Goal: Task Accomplishment & Management: Manage account settings

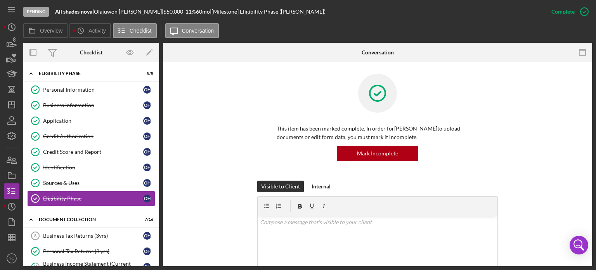
scroll to position [151, 0]
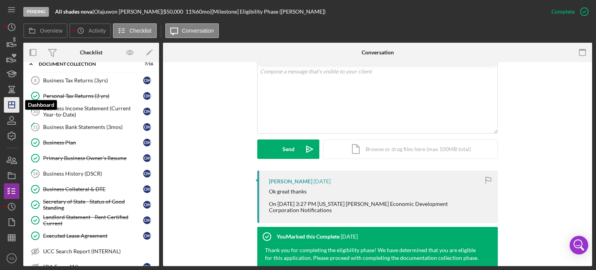
click at [14, 107] on icon "Icon/Dashboard" at bounding box center [11, 104] width 19 height 19
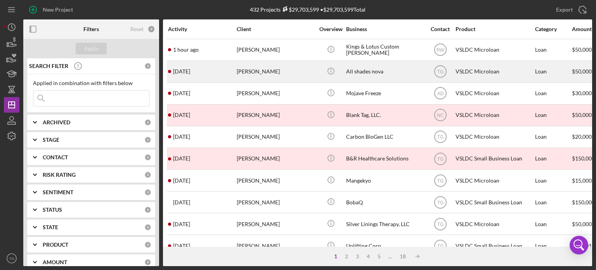
click at [246, 74] on div "[PERSON_NAME]" at bounding box center [276, 71] width 78 height 21
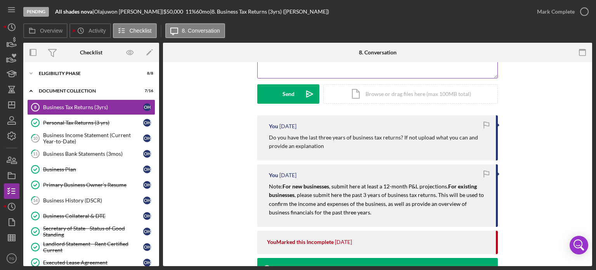
scroll to position [155, 0]
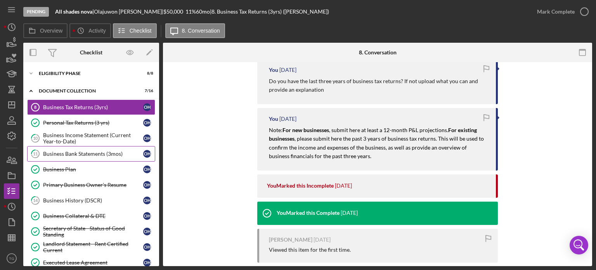
click at [101, 154] on div "Business Bank Statements (3mos)" at bounding box center [93, 154] width 100 height 6
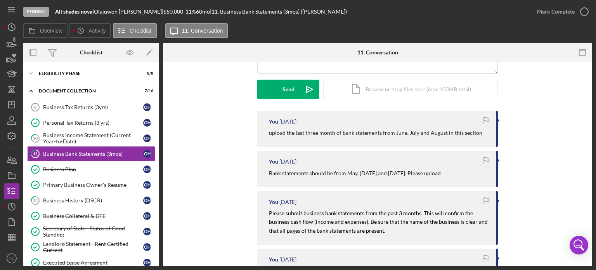
scroll to position [116, 0]
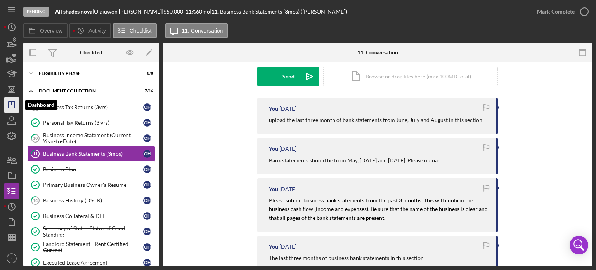
click at [10, 107] on icon "Icon/Dashboard" at bounding box center [11, 104] width 19 height 19
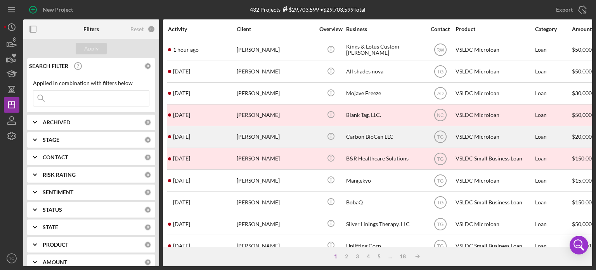
click at [254, 138] on div "[PERSON_NAME]" at bounding box center [276, 136] width 78 height 21
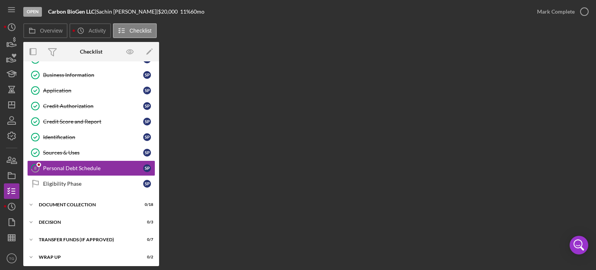
scroll to position [31, 0]
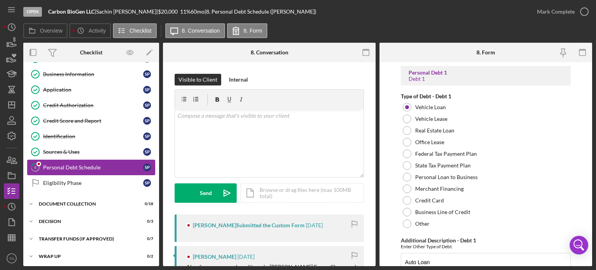
click at [69, 167] on div "Personal Debt Schedule" at bounding box center [93, 167] width 100 height 6
click at [251, 222] on div "[PERSON_NAME] Submitted the Custom Form" at bounding box center [242, 225] width 112 height 6
click at [250, 222] on div "[PERSON_NAME] Submitted the Custom Form" at bounding box center [242, 225] width 112 height 6
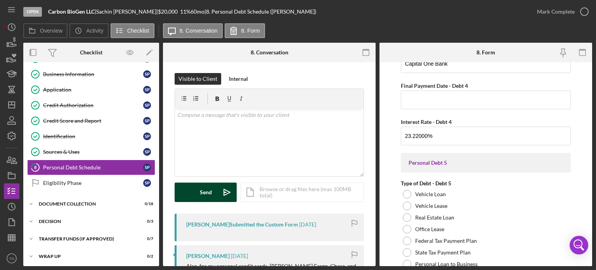
scroll to position [0, 0]
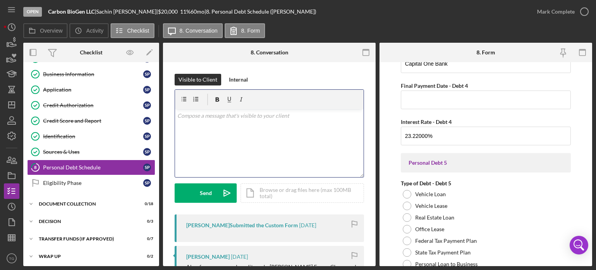
click at [213, 118] on p at bounding box center [269, 115] width 184 height 9
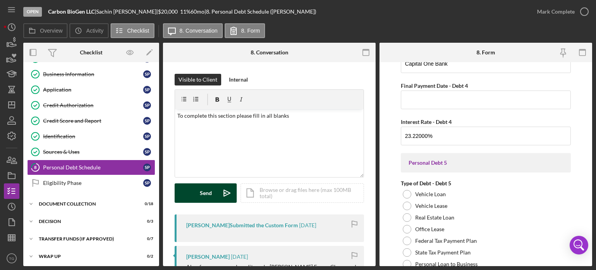
click at [202, 190] on div "Send" at bounding box center [206, 192] width 12 height 19
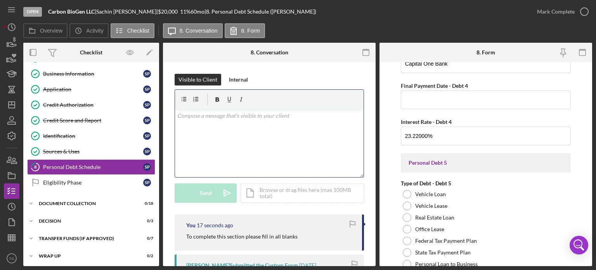
click at [194, 119] on p at bounding box center [269, 115] width 184 height 9
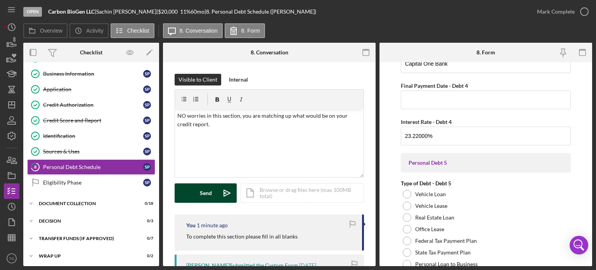
click at [196, 189] on button "Send Icon/icon-invite-send" at bounding box center [206, 192] width 62 height 19
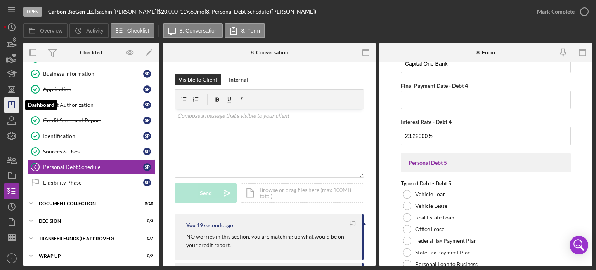
click at [10, 107] on polygon "button" at bounding box center [12, 105] width 6 height 6
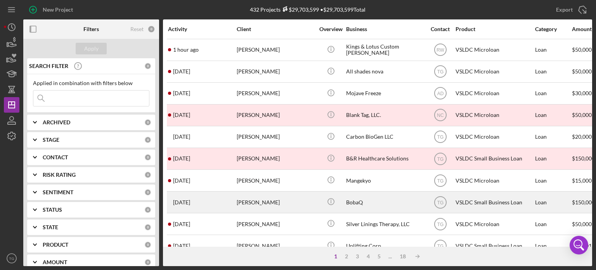
click at [264, 206] on div "[PERSON_NAME]" at bounding box center [276, 202] width 78 height 21
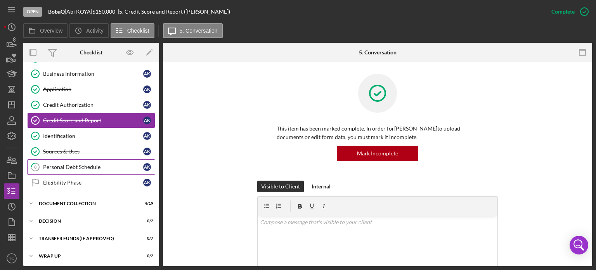
click at [88, 170] on link "8 Personal Debt Schedule A K" at bounding box center [91, 167] width 128 height 16
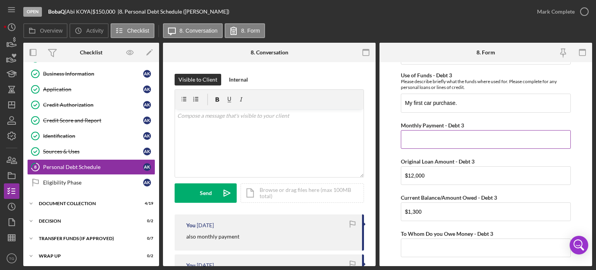
scroll to position [1164, 0]
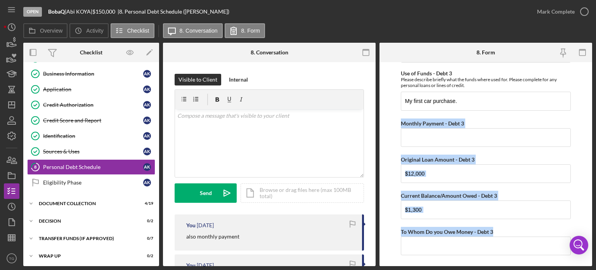
drag, startPoint x: 497, startPoint y: 227, endPoint x: 395, endPoint y: 118, distance: 148.5
click at [395, 118] on form "Personal Debt 1 Debt 1 Type of Debt - Debt 1 Vehicle Loan Vehicle Lease Real Es…" at bounding box center [485, 164] width 213 height 204
copy div "Monthly Payment - Debt 3 Original Loan Amount - Debt 3 Current Balance/Amount O…"
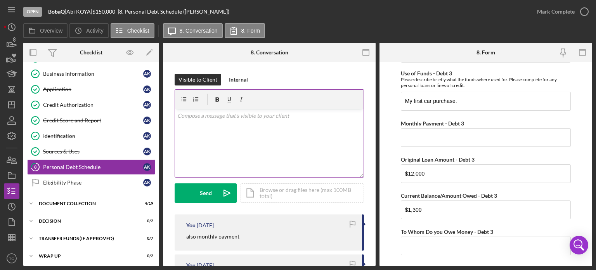
click at [227, 118] on p at bounding box center [269, 115] width 184 height 9
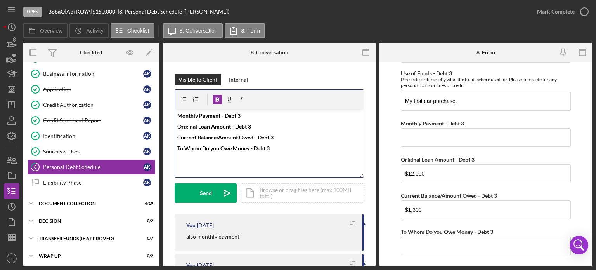
click at [196, 163] on div "v Color teal Color pink Remove color Add row above Add row below Add column bef…" at bounding box center [269, 143] width 189 height 68
click at [289, 145] on p "To Whom Do you Owe Money - Debt 3" at bounding box center [269, 148] width 184 height 9
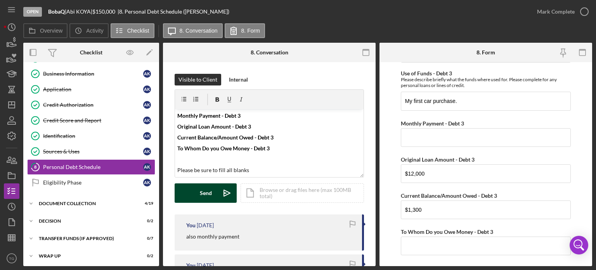
click at [185, 190] on button "Send Icon/icon-invite-send" at bounding box center [206, 192] width 62 height 19
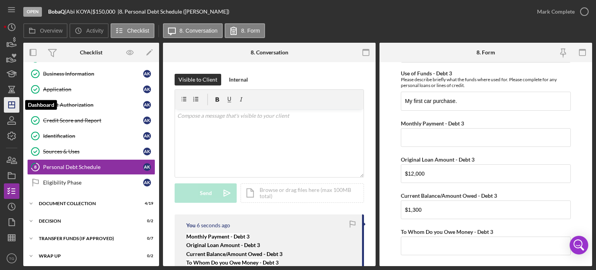
click at [11, 105] on icon "Icon/Dashboard" at bounding box center [11, 104] width 19 height 19
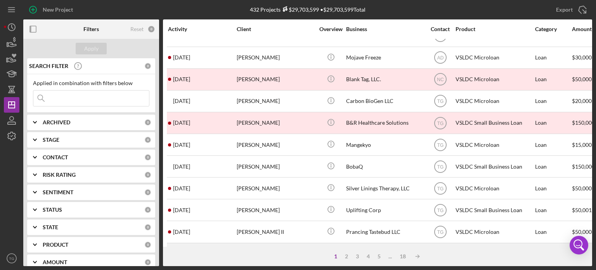
scroll to position [78, 0]
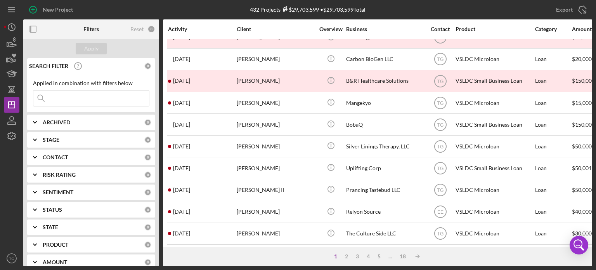
click at [57, 100] on input at bounding box center [91, 98] width 116 height 16
type input "[PERSON_NAME]"
click at [96, 43] on div "Apply" at bounding box center [91, 49] width 14 height 12
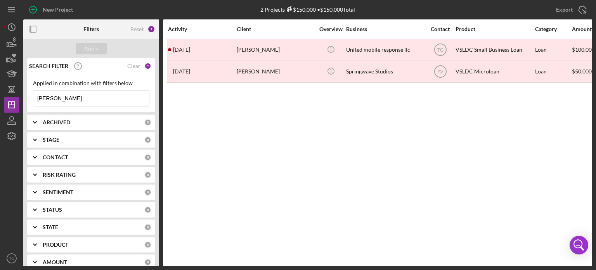
scroll to position [0, 0]
click at [9, 132] on icon "button" at bounding box center [11, 135] width 19 height 19
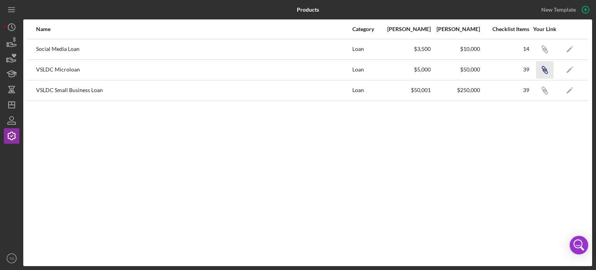
click at [543, 69] on icon "button" at bounding box center [545, 71] width 5 height 5
